Goal: Task Accomplishment & Management: Manage account settings

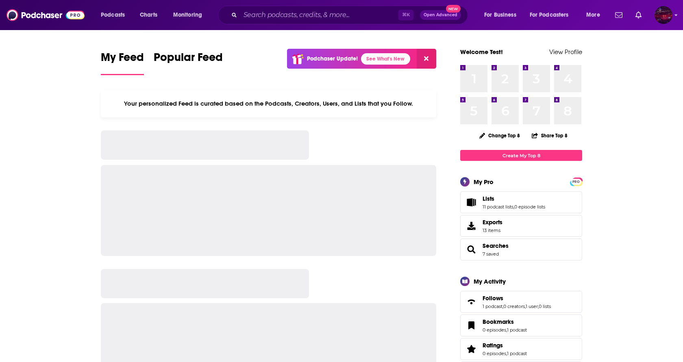
click at [670, 17] on img "Logged in as SamTest2341" at bounding box center [664, 15] width 18 height 18
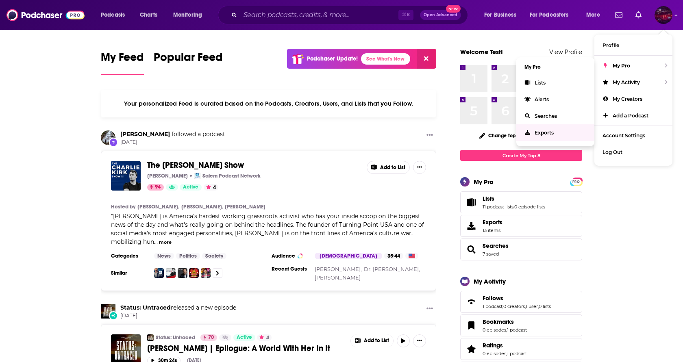
click at [545, 133] on span "Exports" at bounding box center [544, 133] width 19 height 6
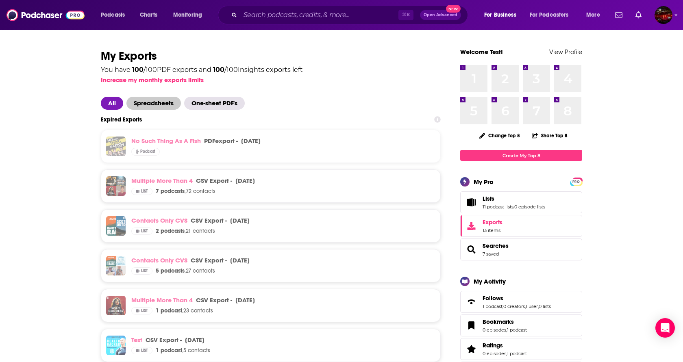
click at [159, 103] on span "Spreadsheets" at bounding box center [154, 103] width 55 height 13
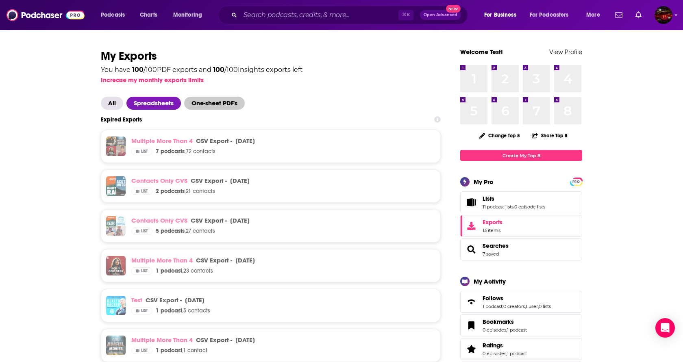
click at [208, 106] on span "One-sheet PDF's" at bounding box center [214, 103] width 61 height 13
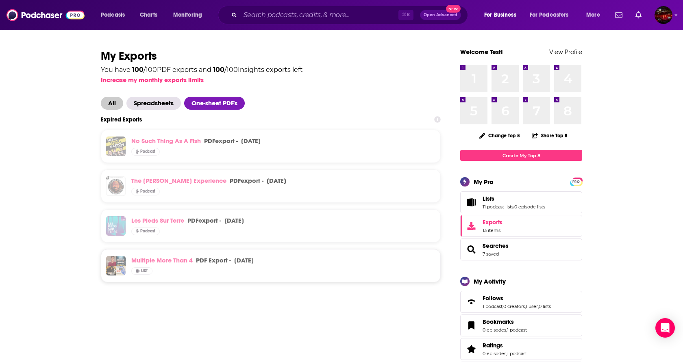
click at [111, 105] on span "All" at bounding box center [112, 103] width 22 height 13
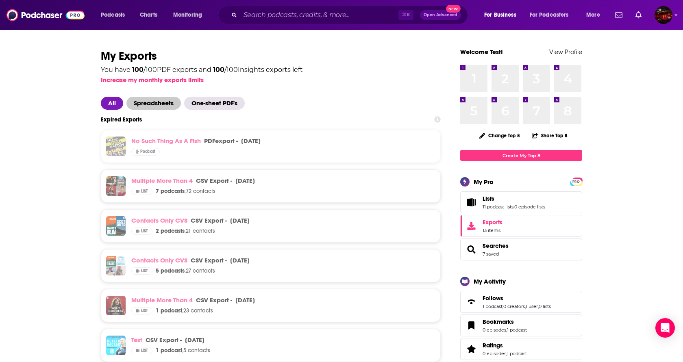
click at [152, 103] on span "Spreadsheets" at bounding box center [154, 103] width 55 height 13
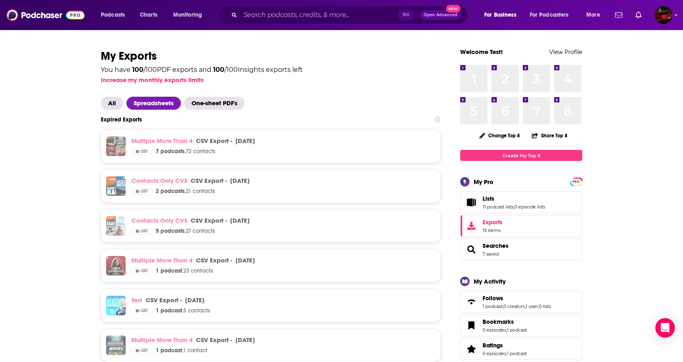
click at [216, 102] on span "One-sheet PDF's" at bounding box center [214, 103] width 61 height 13
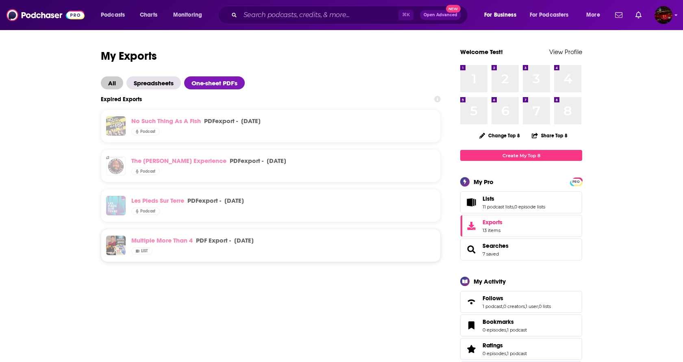
click at [116, 79] on span "All" at bounding box center [112, 82] width 22 height 13
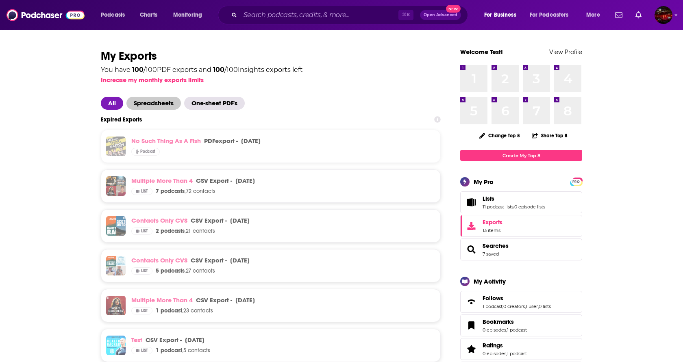
click at [157, 100] on span "Spreadsheets" at bounding box center [154, 103] width 55 height 13
